Goal: Task Accomplishment & Management: Manage account settings

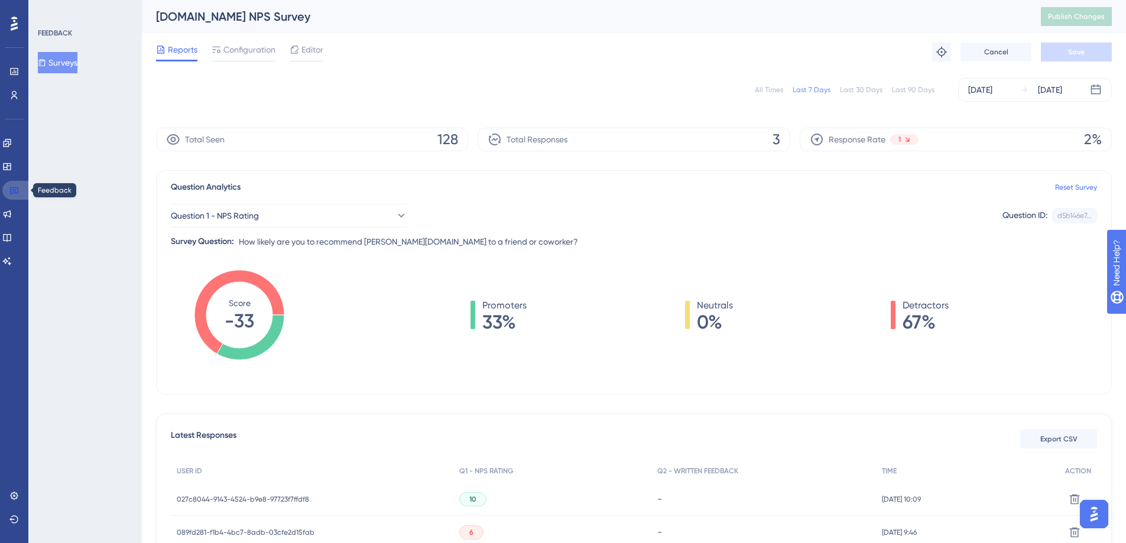
click at [11, 186] on icon at bounding box center [13, 190] width 9 height 9
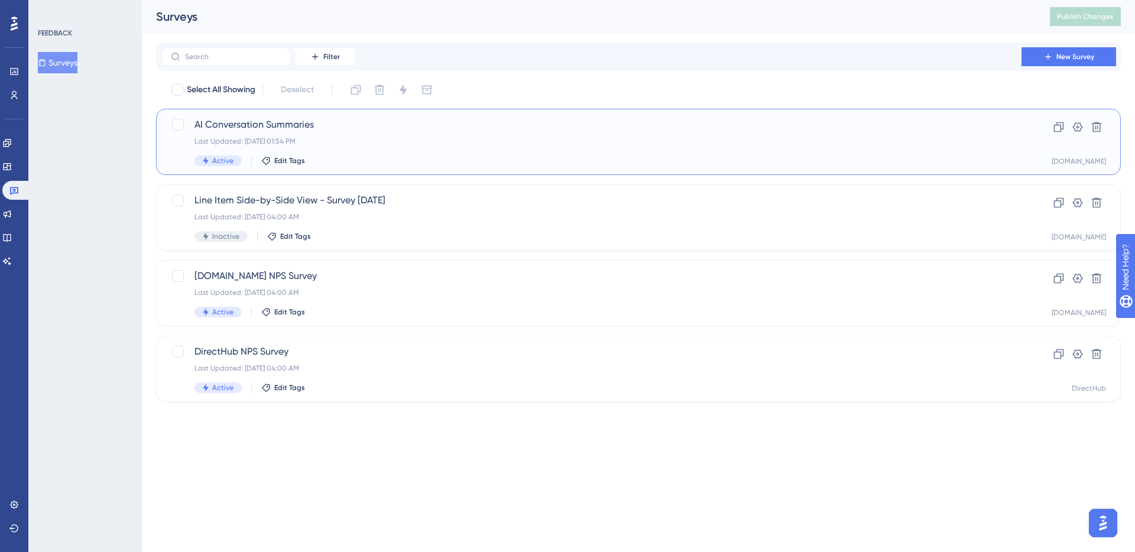
click at [342, 152] on div "AI Conversation Summaries Last Updated: [DATE] 01:54 PM Active Edit Tags" at bounding box center [590, 142] width 793 height 48
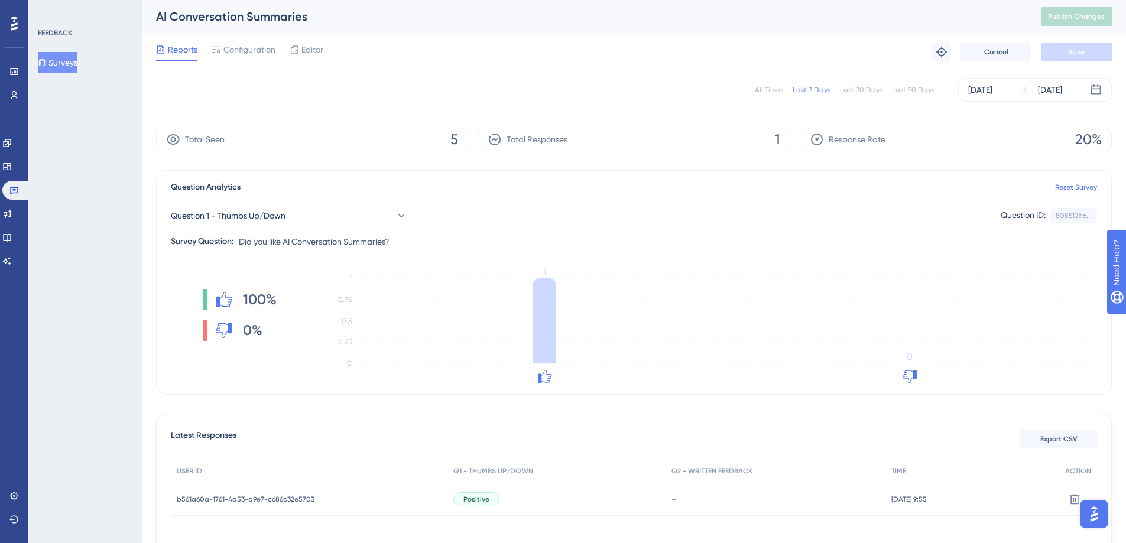
scroll to position [106, 0]
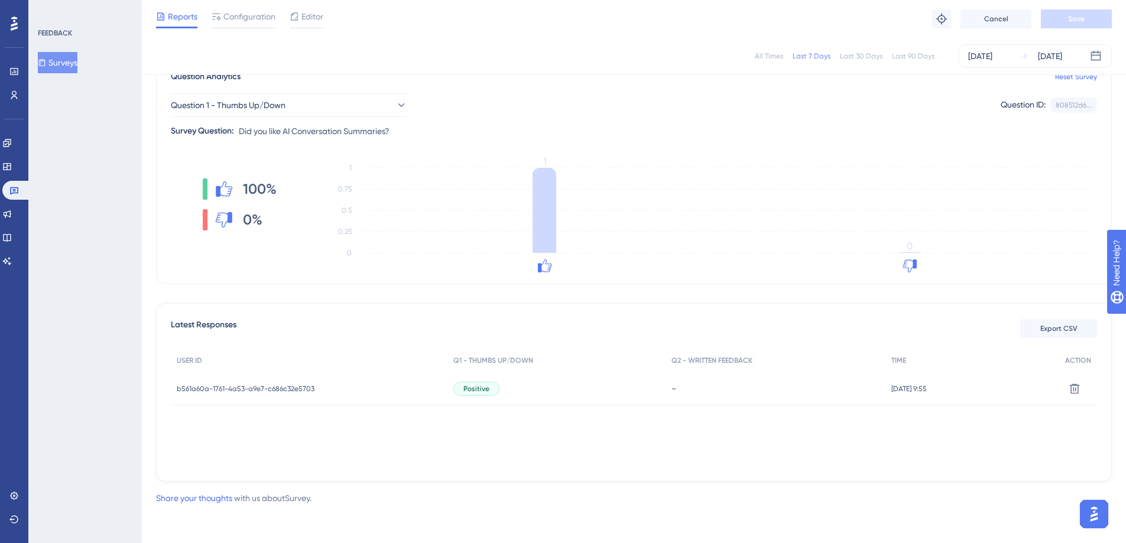
click at [270, 385] on span "b561a60a-1761-4a53-a9e7-c686c32e5703" at bounding box center [246, 388] width 138 height 9
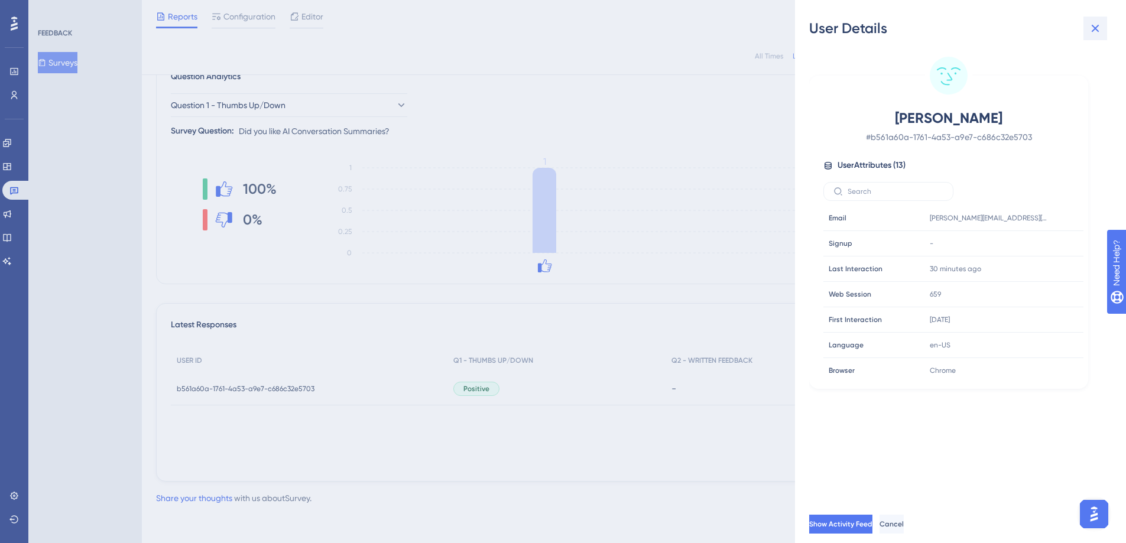
click at [1101, 26] on icon at bounding box center [1095, 28] width 14 height 14
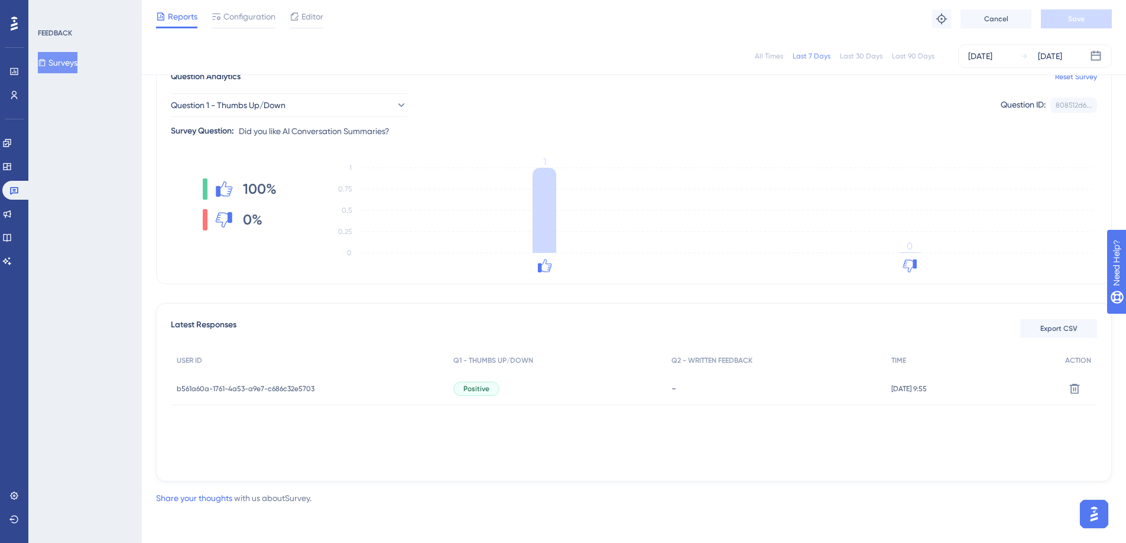
click at [1099, 28] on div "Reports Configuration Editor Troubleshoot Cancel Save" at bounding box center [634, 19] width 984 height 38
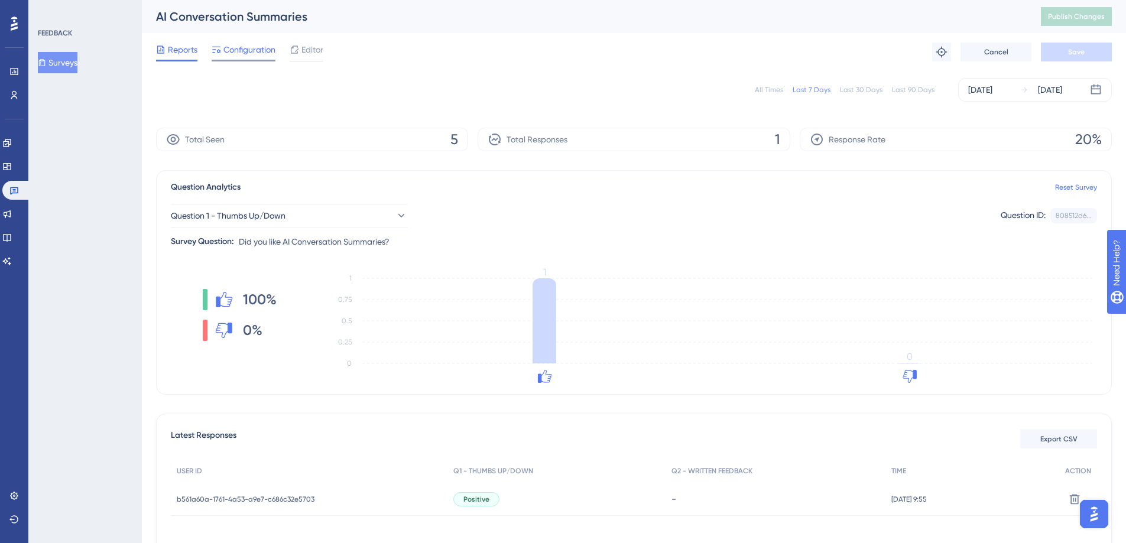
click at [247, 58] on div "Configuration" at bounding box center [244, 52] width 64 height 19
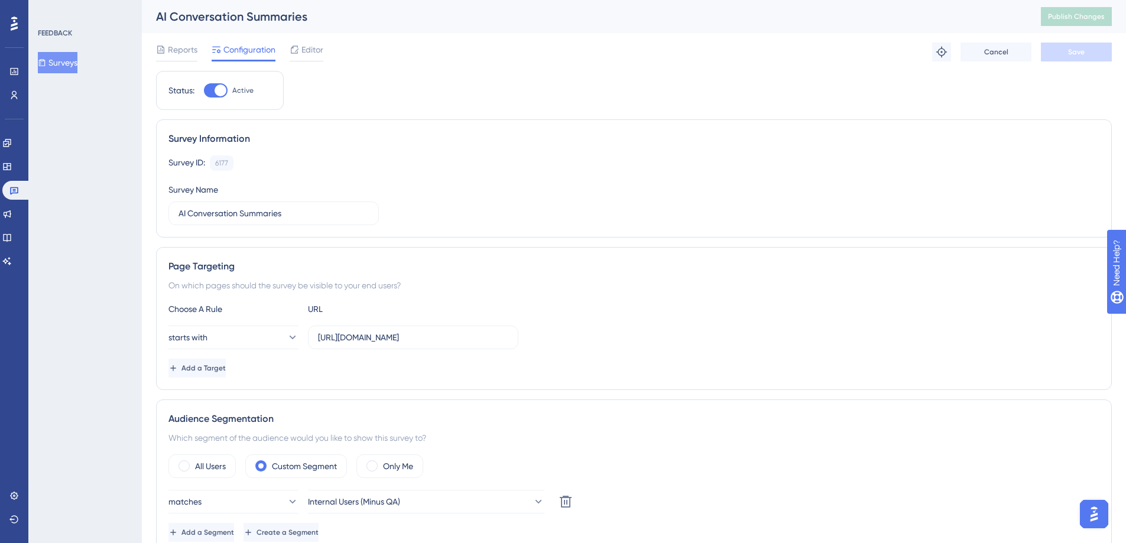
scroll to position [7, 0]
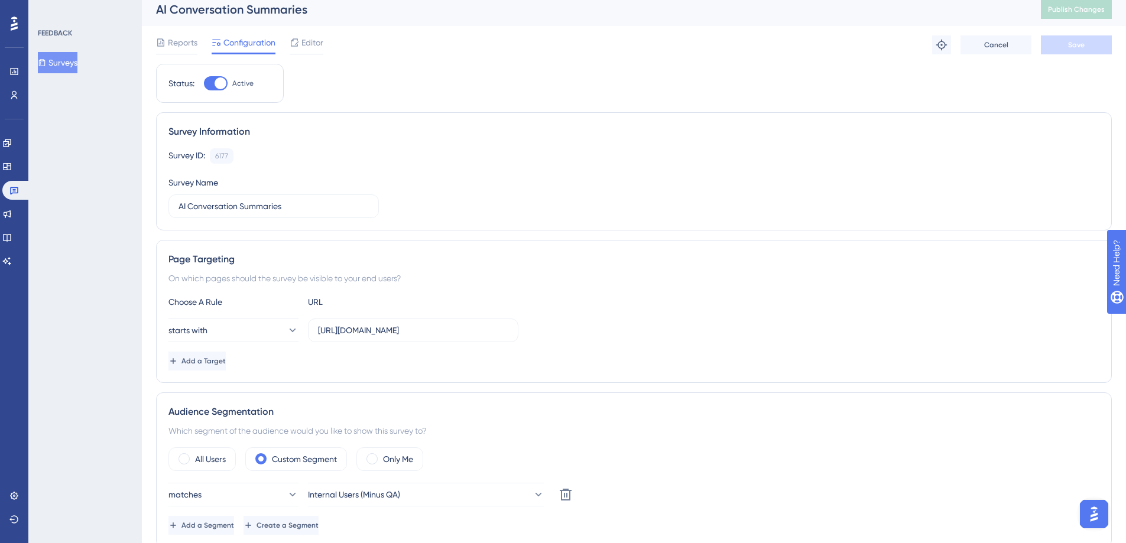
click at [67, 61] on button "Surveys" at bounding box center [58, 62] width 40 height 21
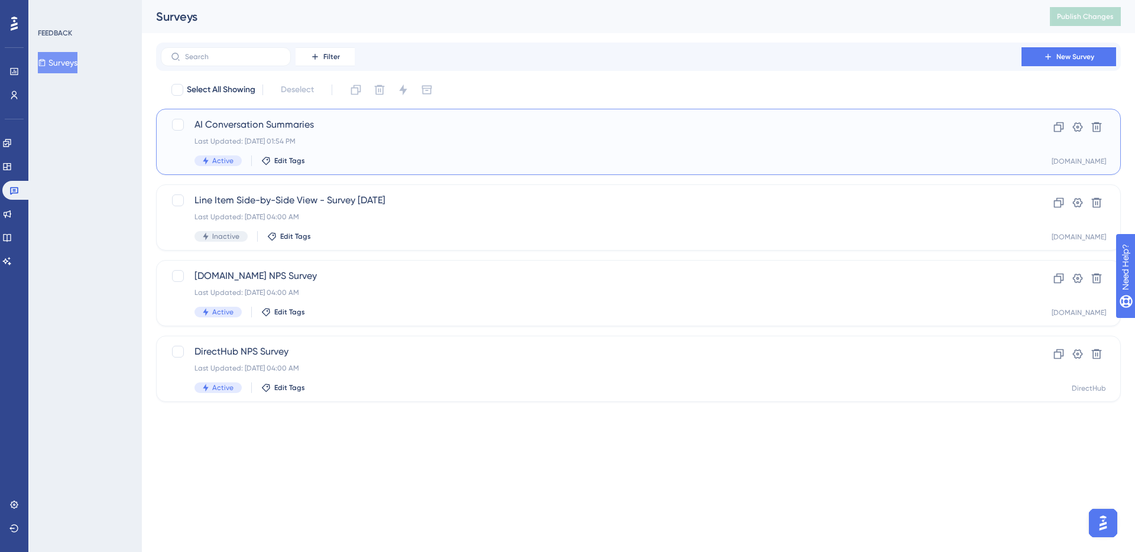
click at [248, 155] on div "Active Edit Tags" at bounding box center [590, 160] width 793 height 11
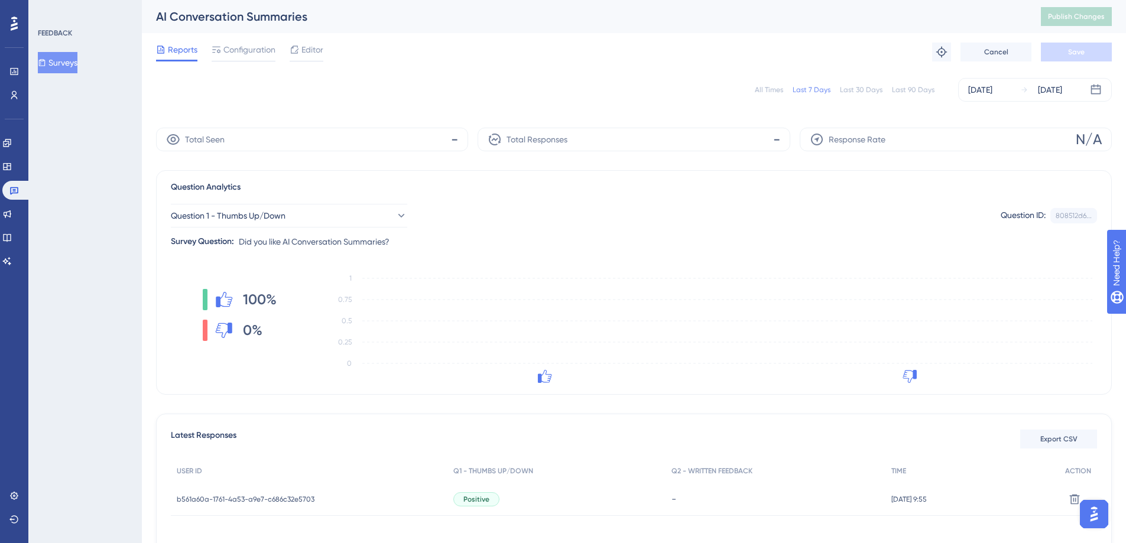
click at [66, 63] on button "Surveys" at bounding box center [58, 62] width 40 height 21
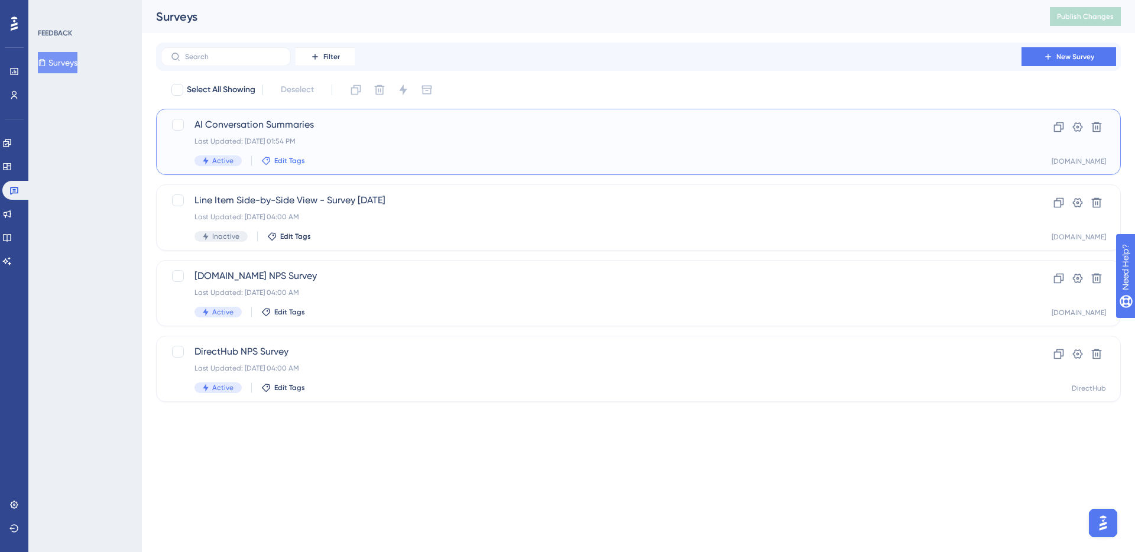
click at [280, 156] on span "Edit Tags" at bounding box center [289, 160] width 31 height 9
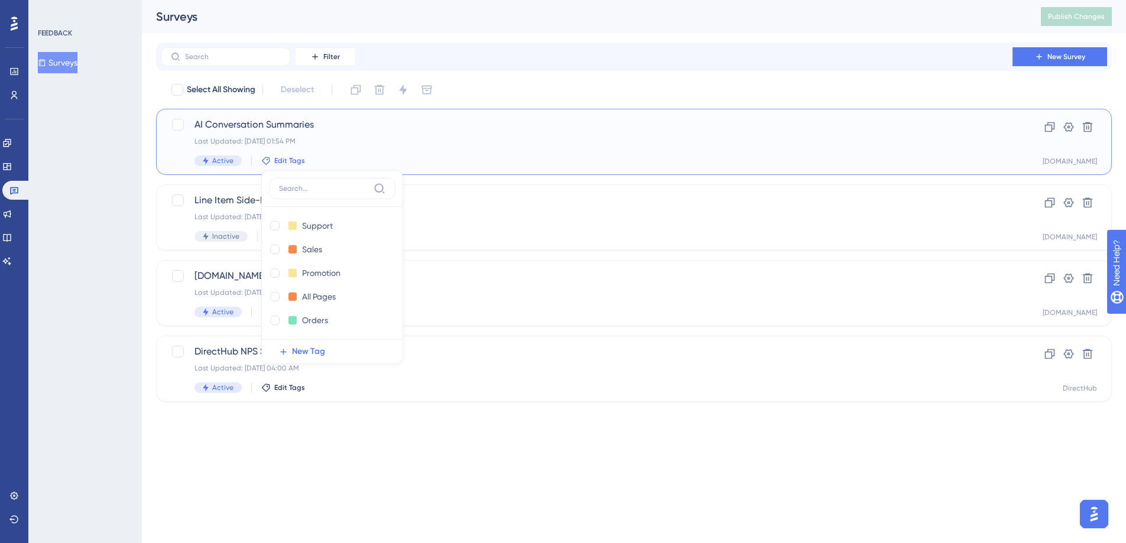
click at [313, 176] on div "Support Support Delete Sales Sales Delete Promotion Promotion Delete All Pages …" at bounding box center [332, 267] width 142 height 194
click at [312, 183] on label at bounding box center [332, 188] width 127 height 21
click at [312, 184] on input at bounding box center [324, 188] width 90 height 9
click at [273, 327] on div "Orders Orders" at bounding box center [320, 320] width 103 height 15
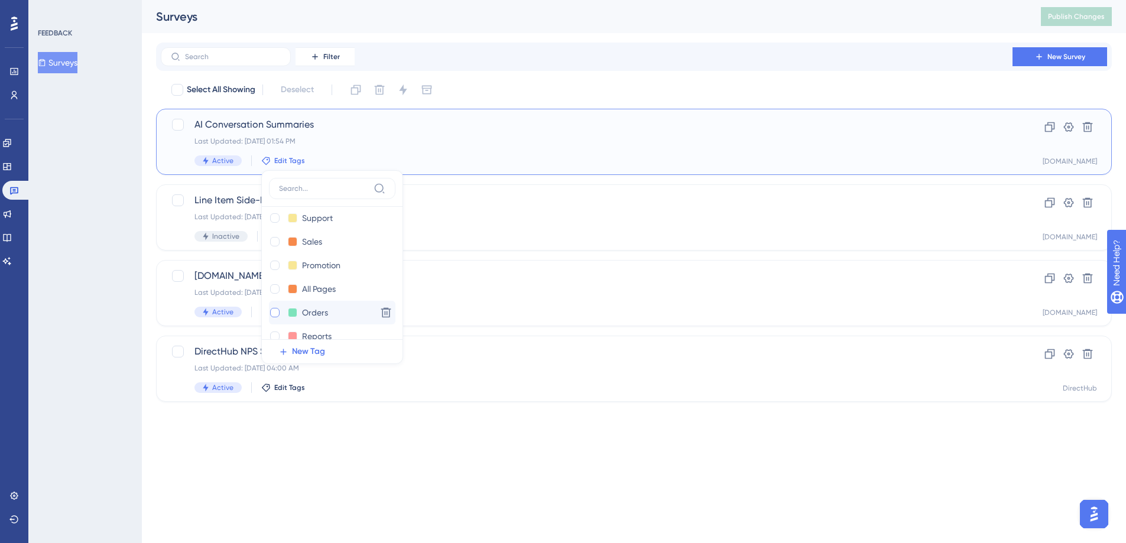
click at [278, 313] on div at bounding box center [275, 313] width 12 height 12
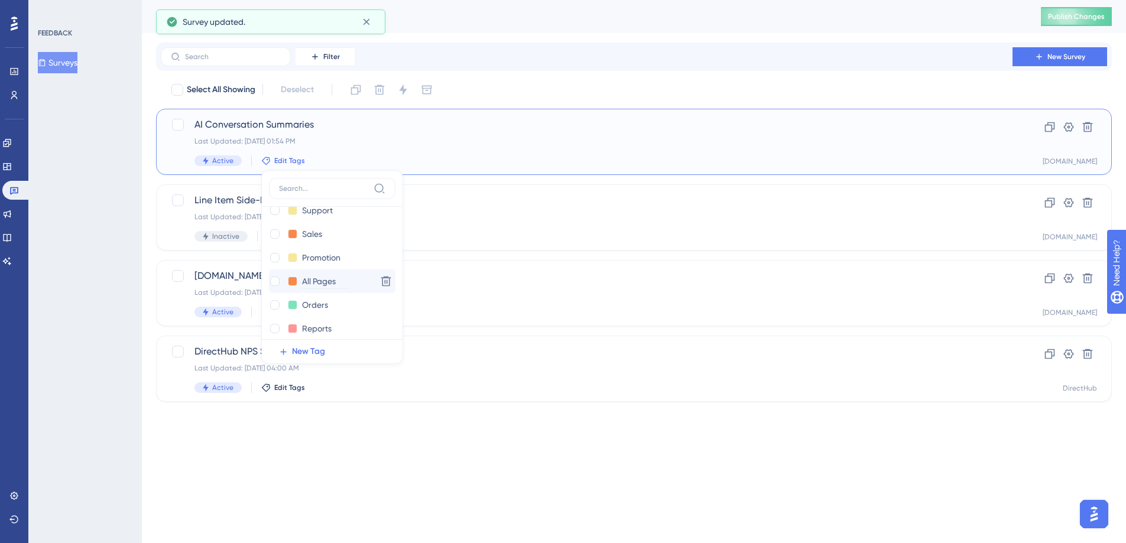
checkbox input "true"
click at [271, 260] on div at bounding box center [274, 255] width 9 height 9
checkbox input "true"
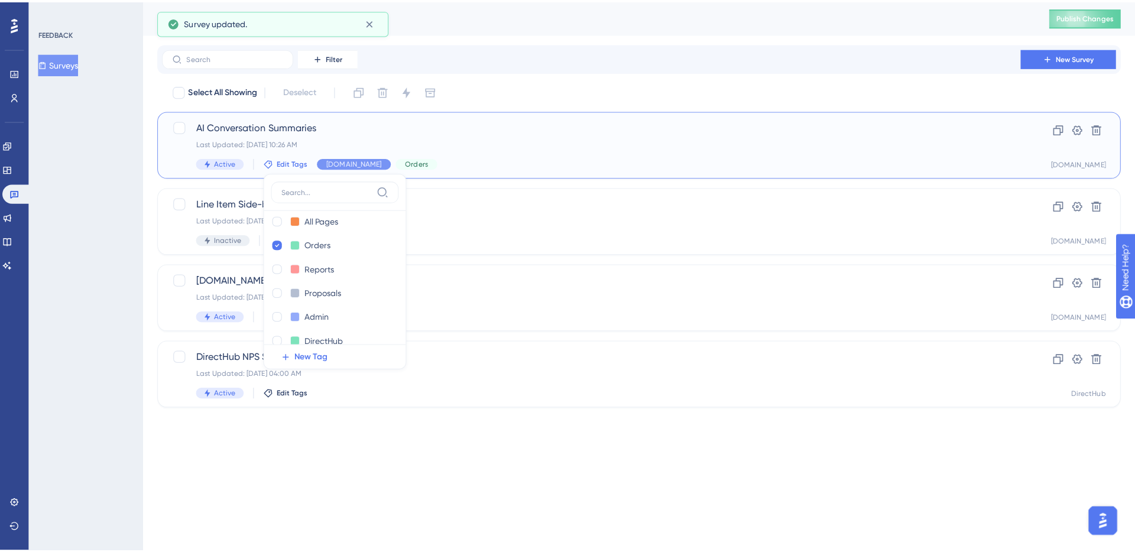
scroll to position [236, 0]
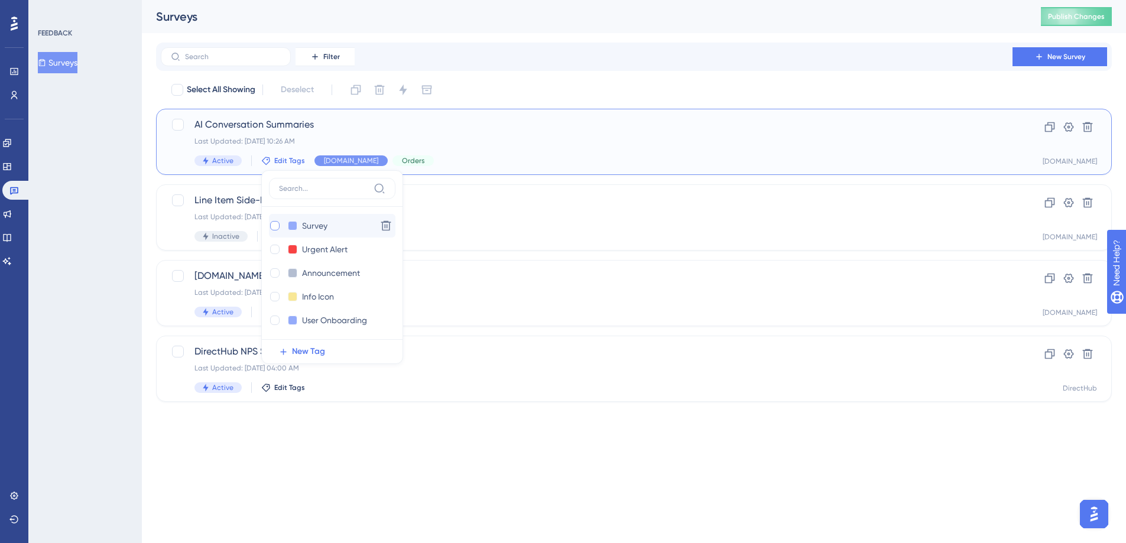
click at [275, 230] on div at bounding box center [274, 225] width 9 height 9
checkbox input "true"
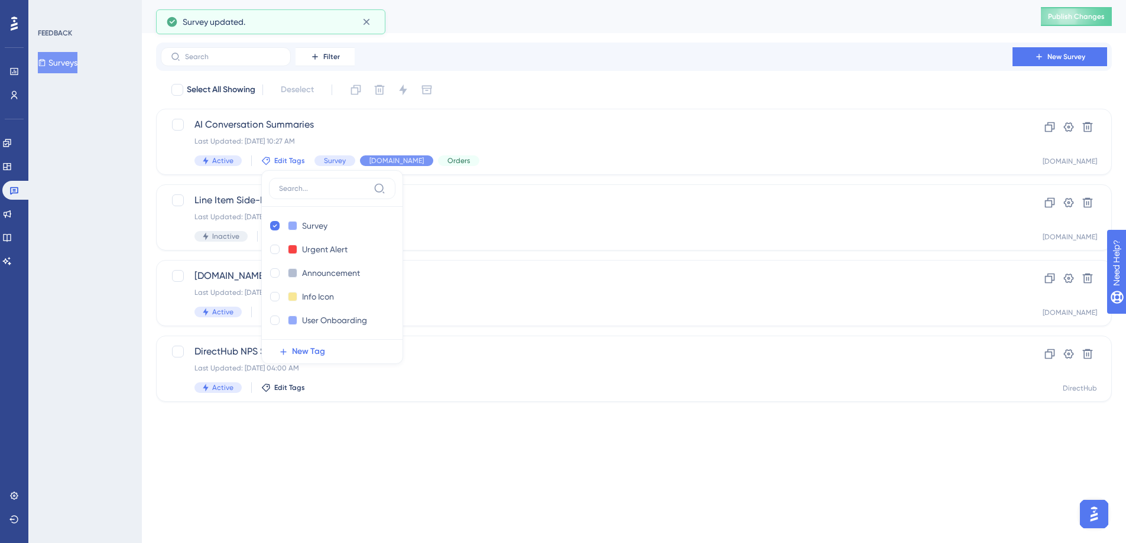
click at [650, 53] on div "Filter New Survey" at bounding box center [634, 56] width 946 height 19
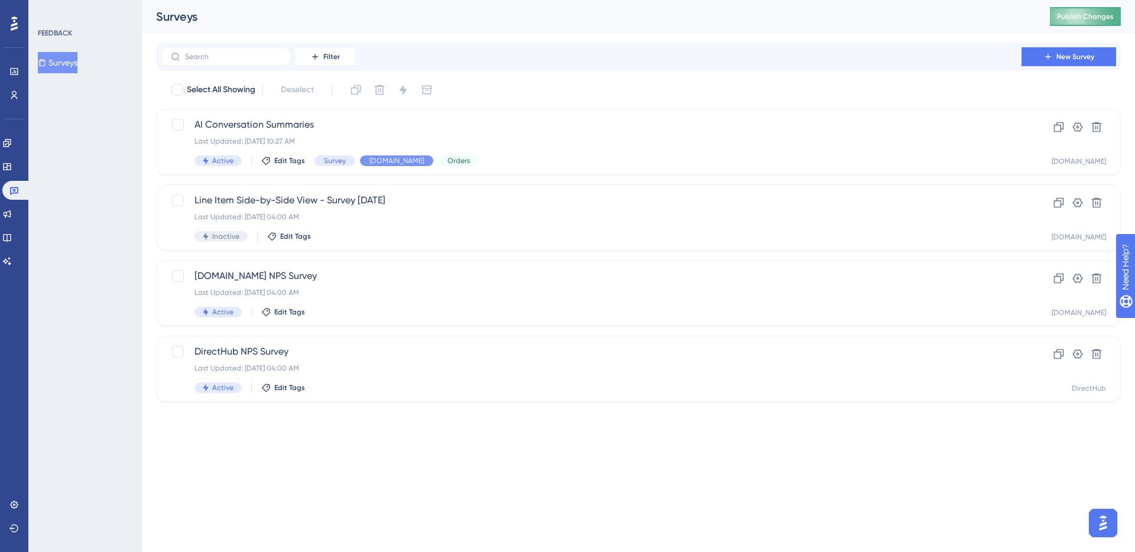
click at [1059, 18] on button "Publish Changes" at bounding box center [1085, 16] width 71 height 19
